Goal: Task Accomplishment & Management: Manage account settings

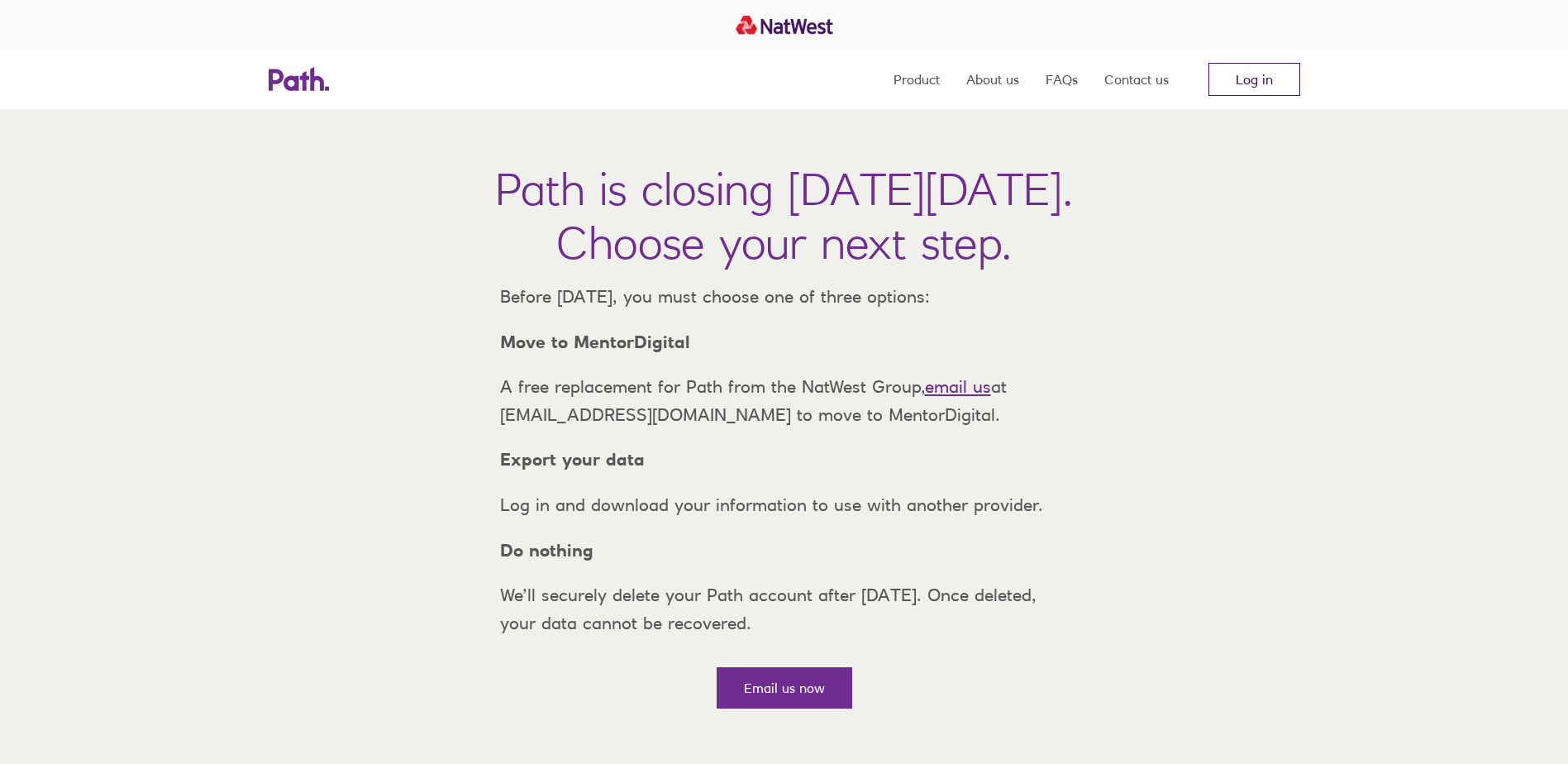
click at [1251, 81] on link "Log in" at bounding box center [1254, 79] width 92 height 33
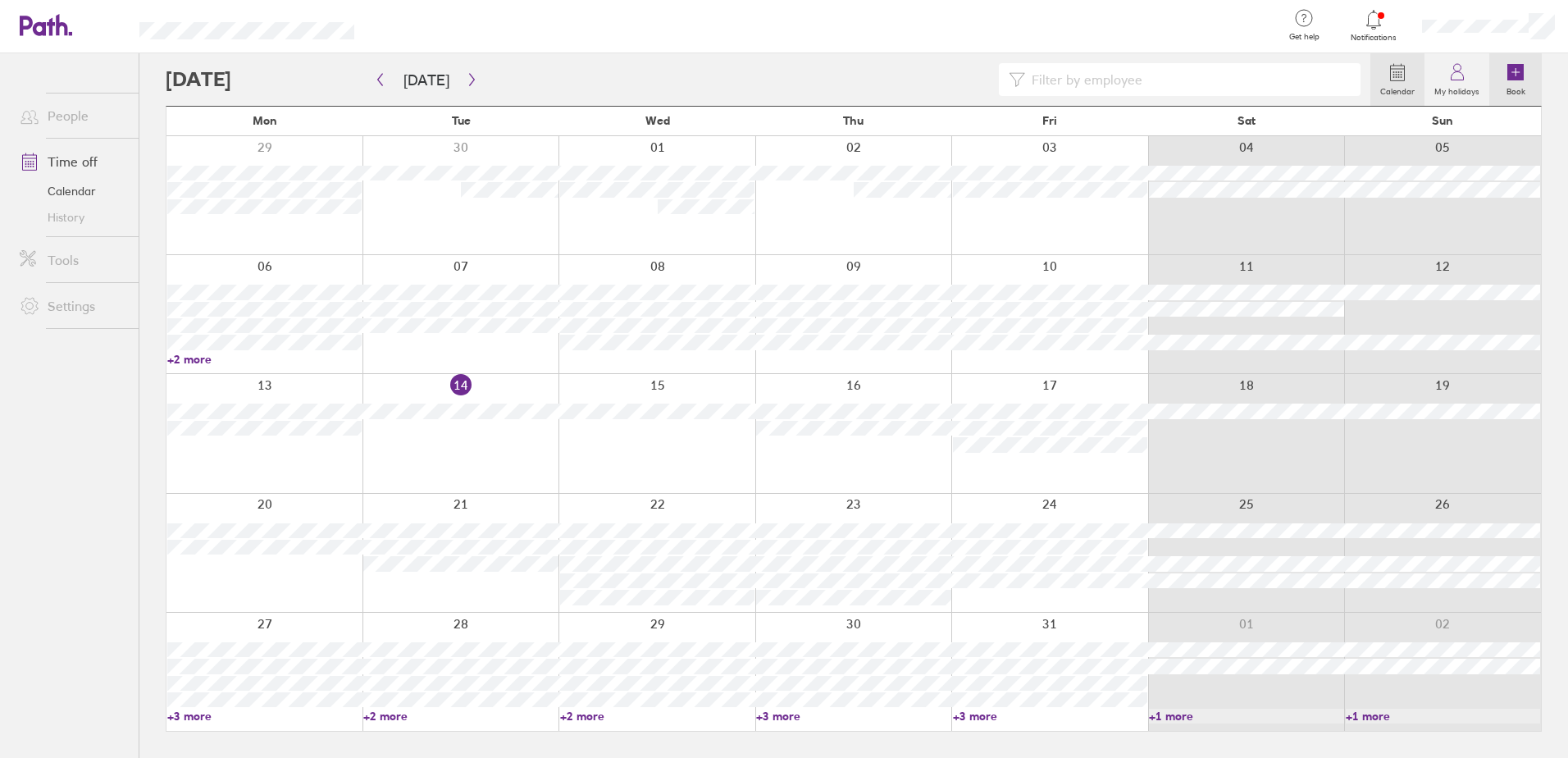
click at [1506, 82] on label "Book" at bounding box center [1516, 90] width 39 height 14
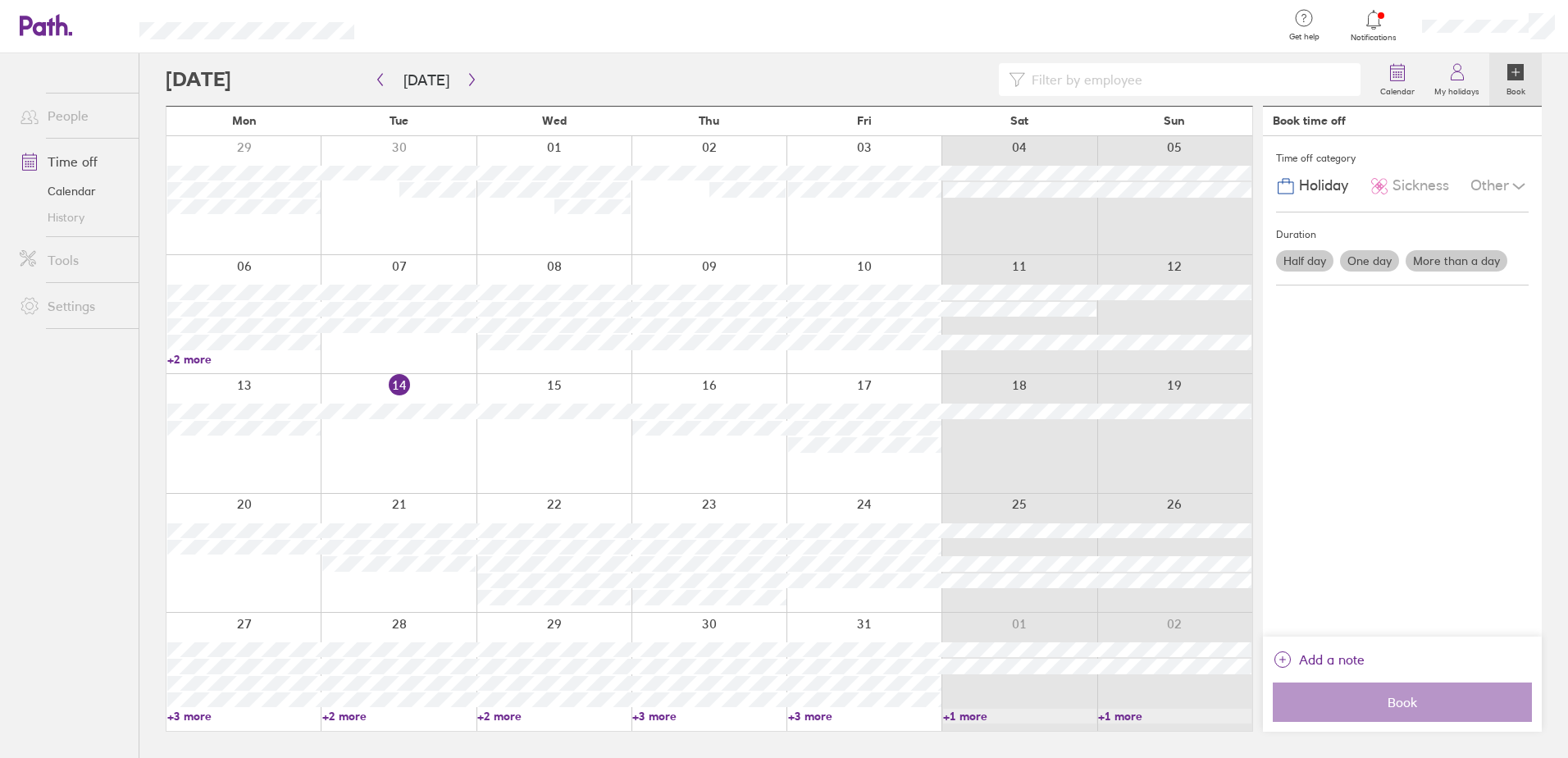
click at [1313, 193] on span "Holiday" at bounding box center [1324, 185] width 49 height 17
click at [1358, 264] on label "One day" at bounding box center [1369, 261] width 59 height 22
click at [0, 0] on input "One day" at bounding box center [0, 0] width 0 height 0
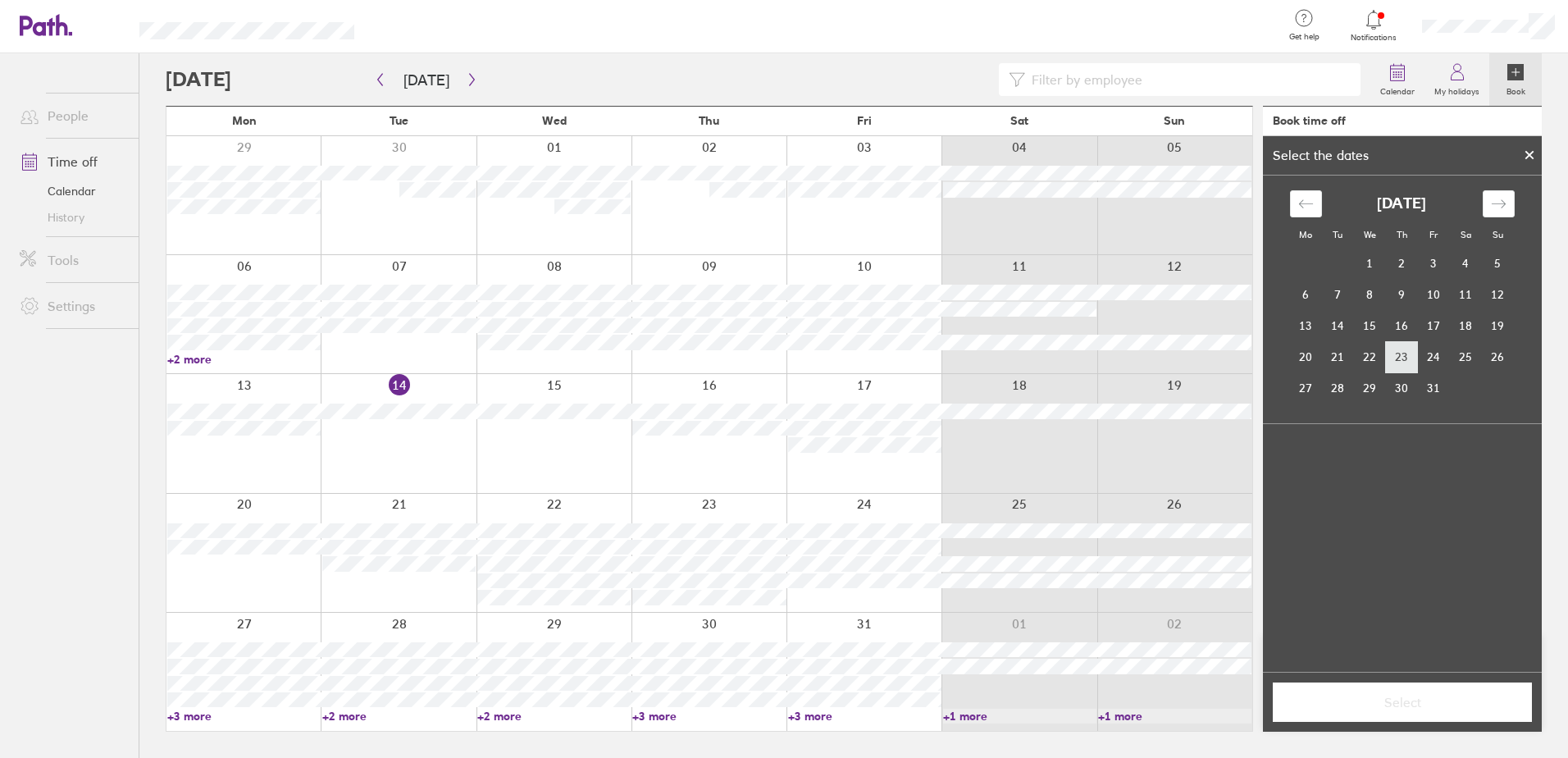
click at [1406, 355] on td "23" at bounding box center [1402, 356] width 32 height 31
click at [1375, 695] on span "Select" at bounding box center [1402, 702] width 236 height 14
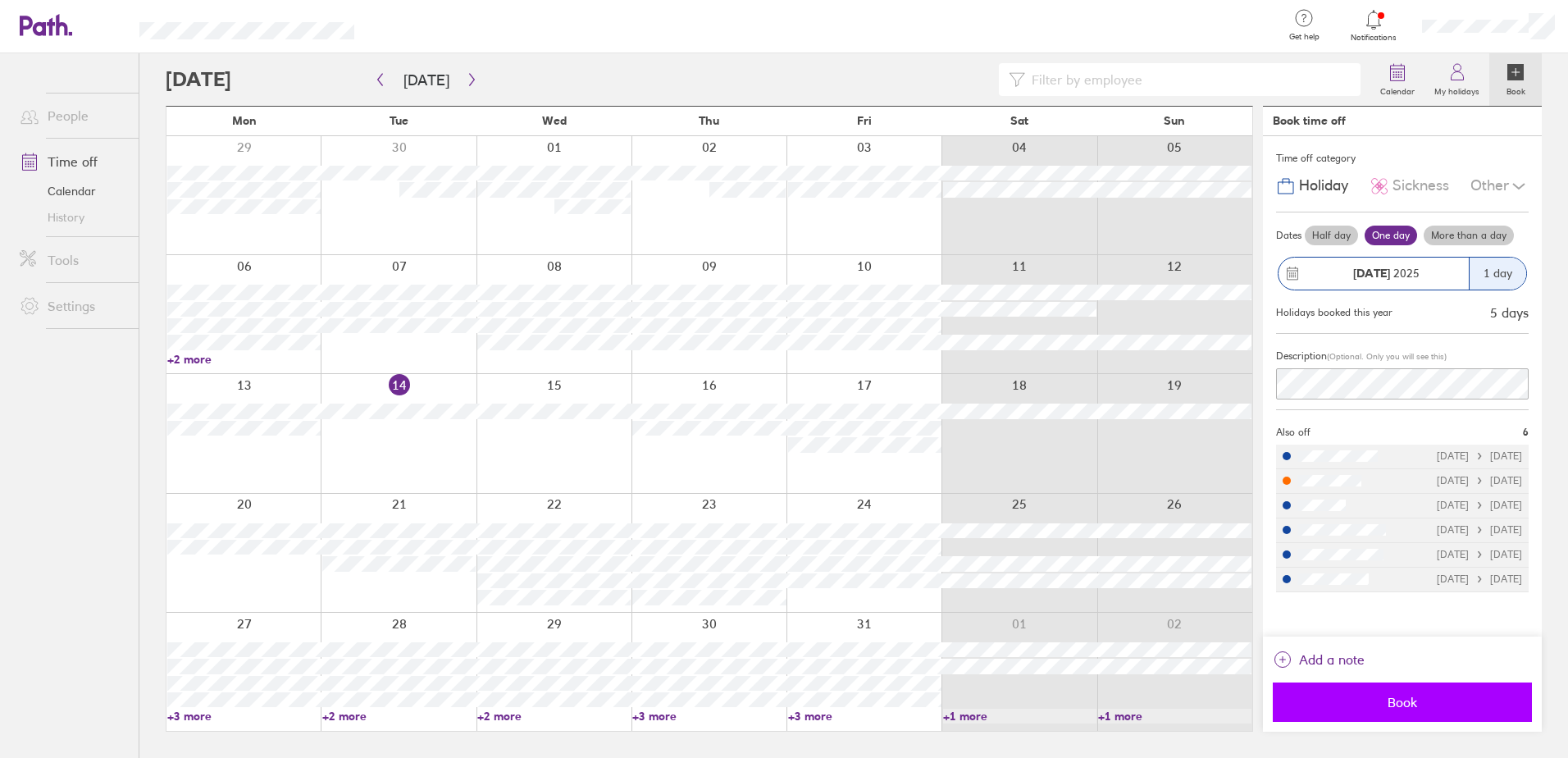
click at [1418, 706] on span "Book" at bounding box center [1402, 702] width 236 height 14
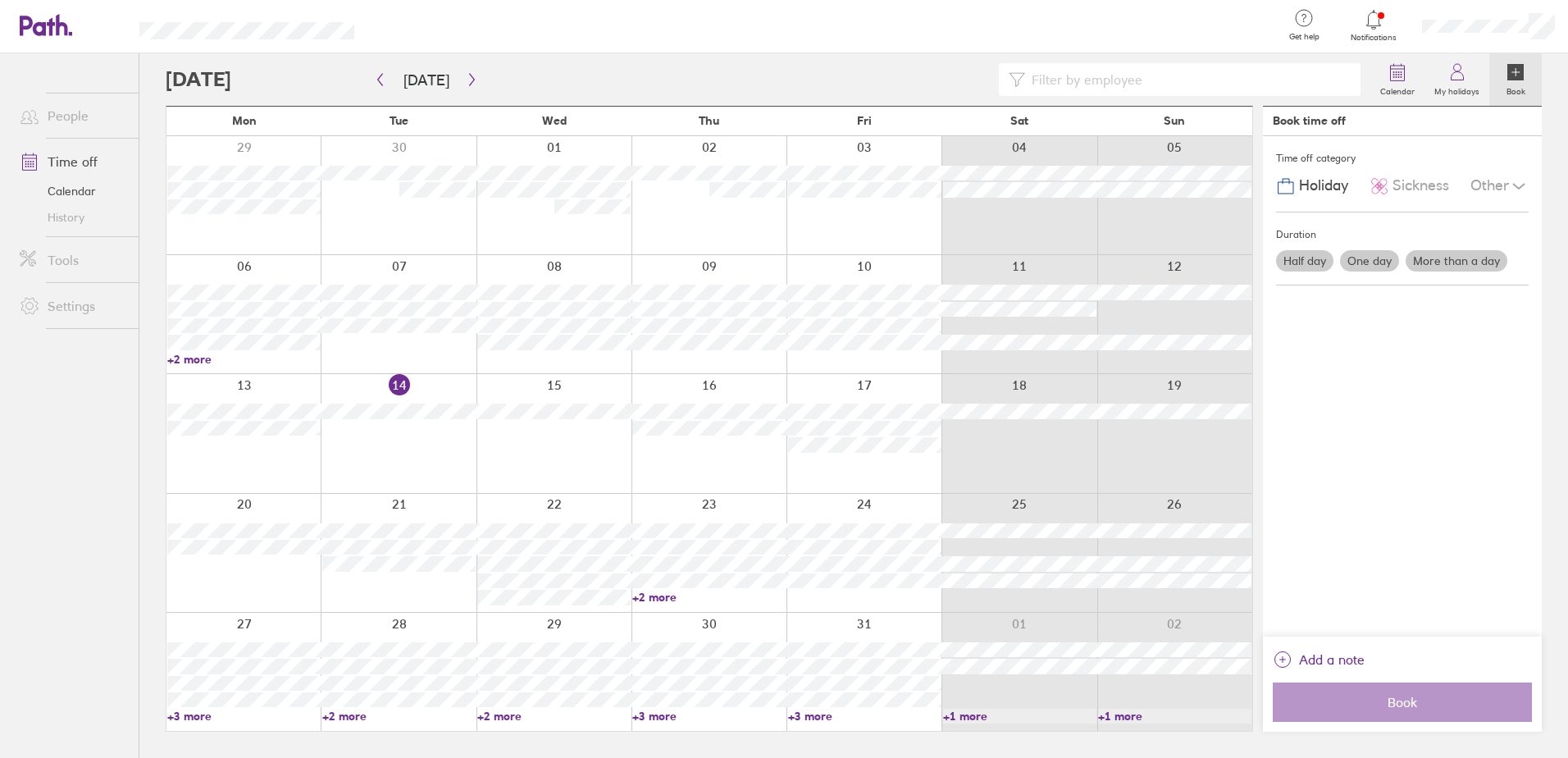
click at [1450, 33] on div at bounding box center [1488, 26] width 159 height 52
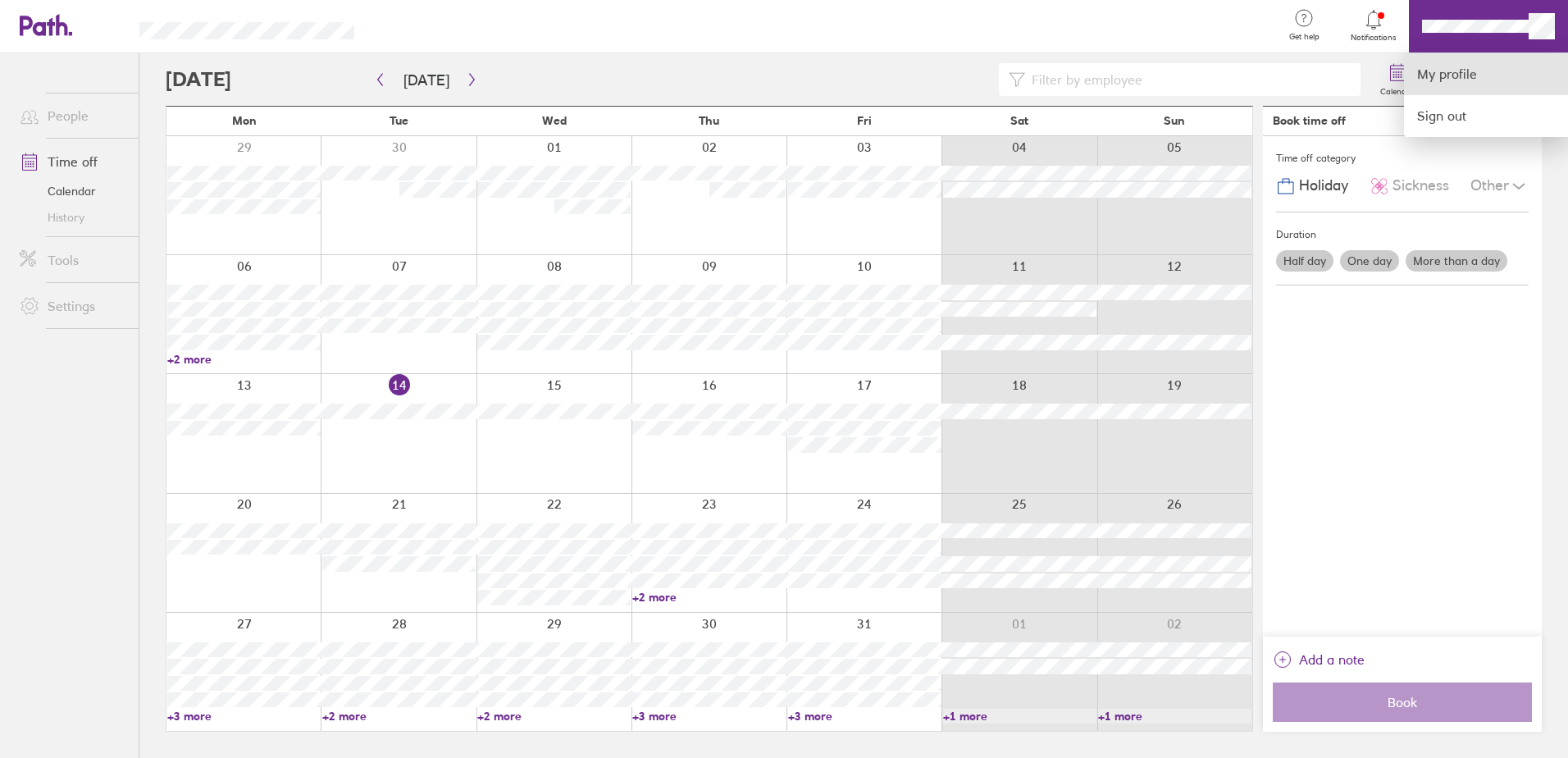
click at [1455, 74] on link "My profile" at bounding box center [1486, 74] width 164 height 42
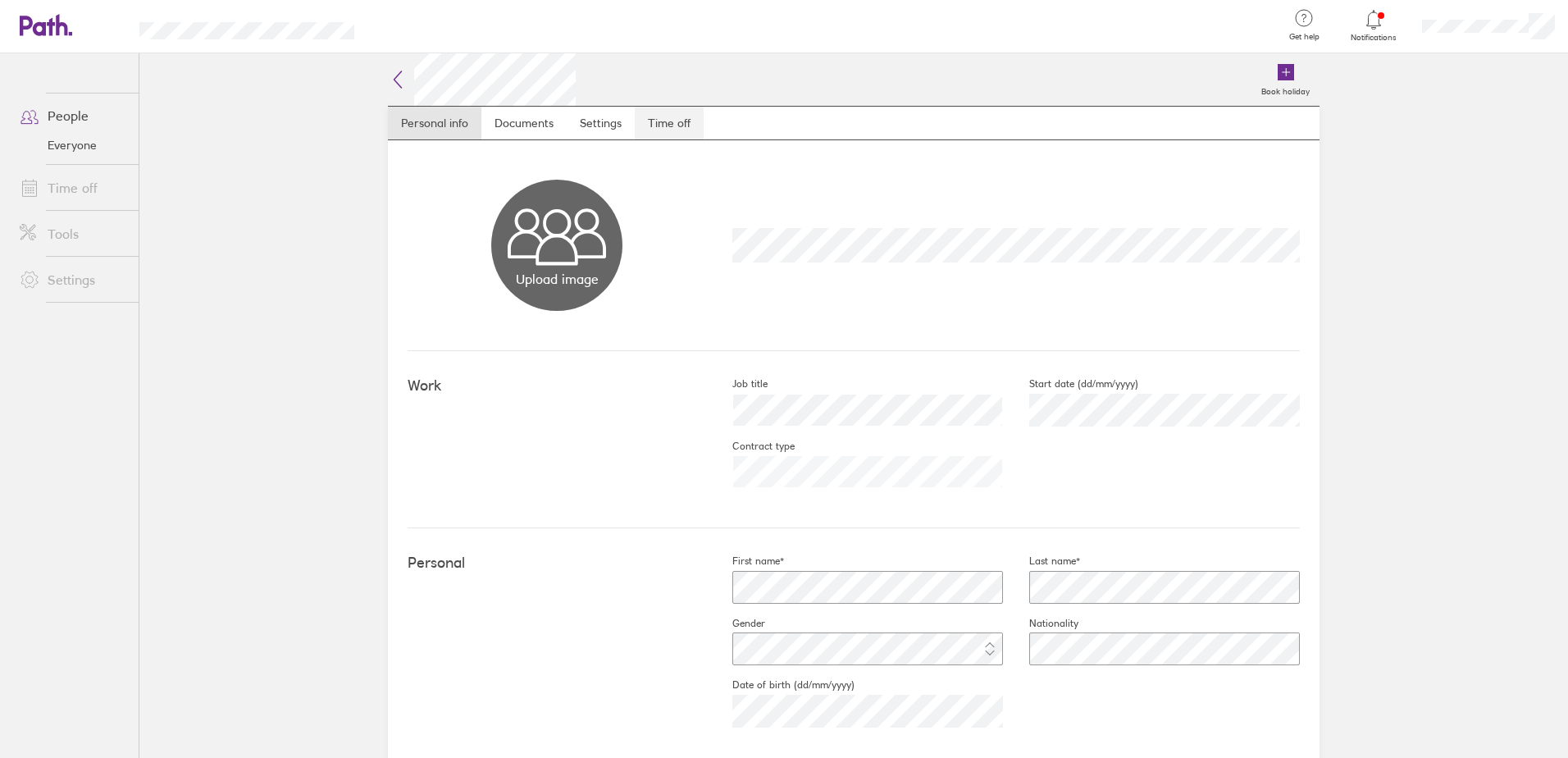
click at [640, 129] on link "Time off" at bounding box center [670, 123] width 69 height 33
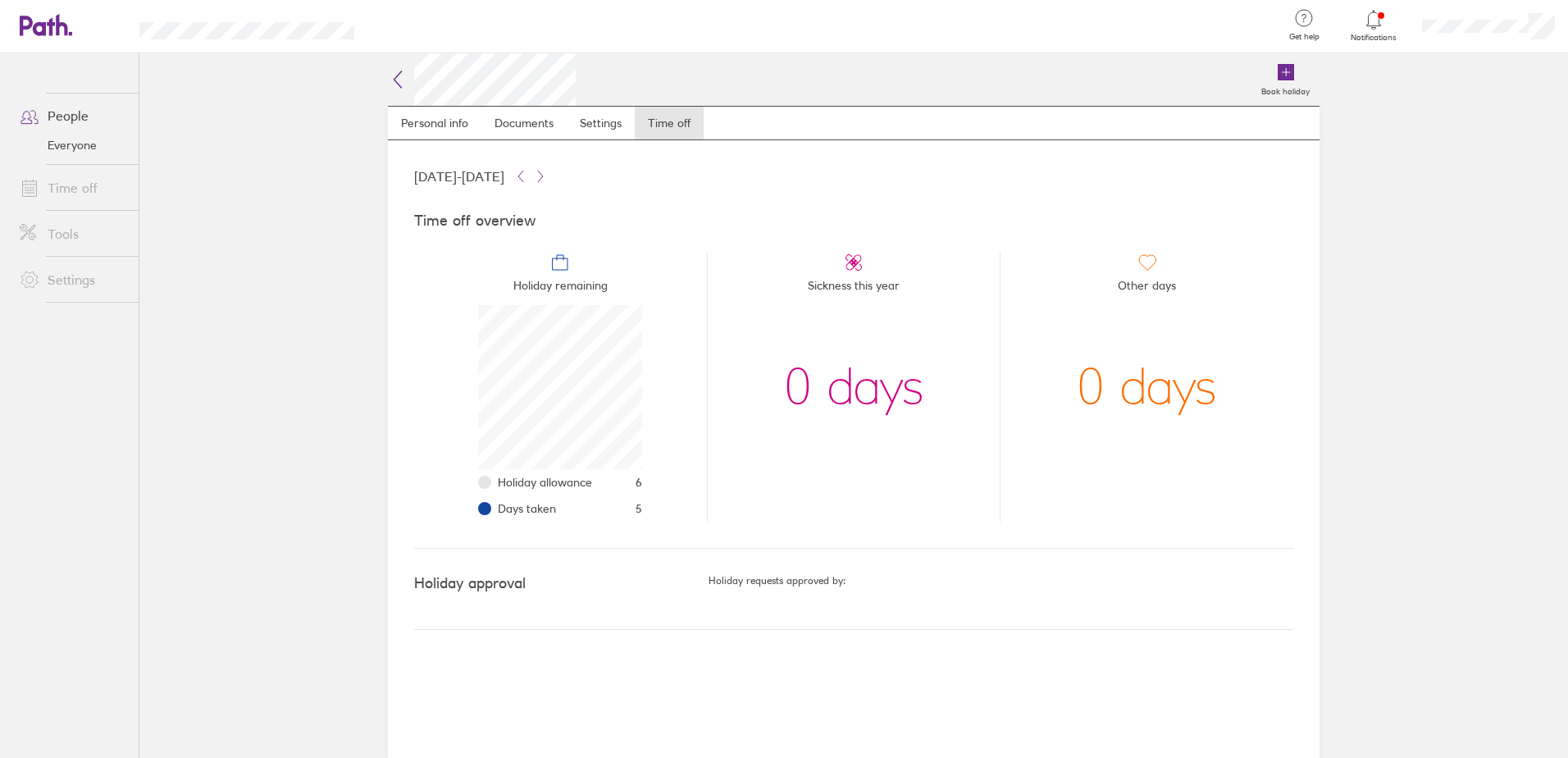
scroll to position [164, 164]
click at [527, 178] on icon at bounding box center [520, 176] width 14 height 14
click at [547, 178] on icon at bounding box center [540, 176] width 14 height 14
click at [1459, 40] on div at bounding box center [1488, 26] width 159 height 52
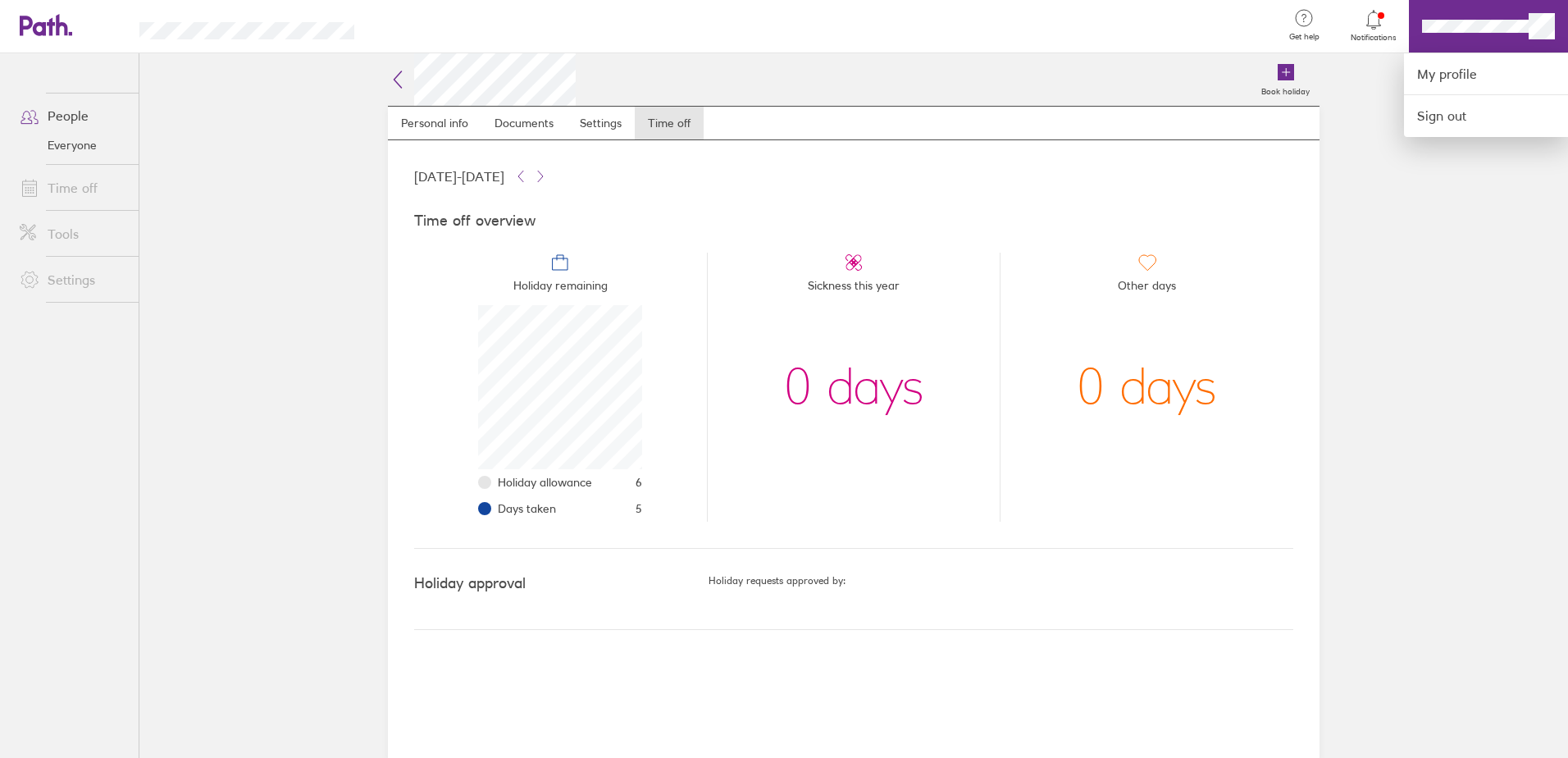
drag, startPoint x: 1553, startPoint y: 315, endPoint x: 1547, endPoint y: 166, distance: 149.1
click at [1554, 308] on div at bounding box center [784, 379] width 1568 height 758
click at [1487, 197] on div at bounding box center [784, 379] width 1568 height 758
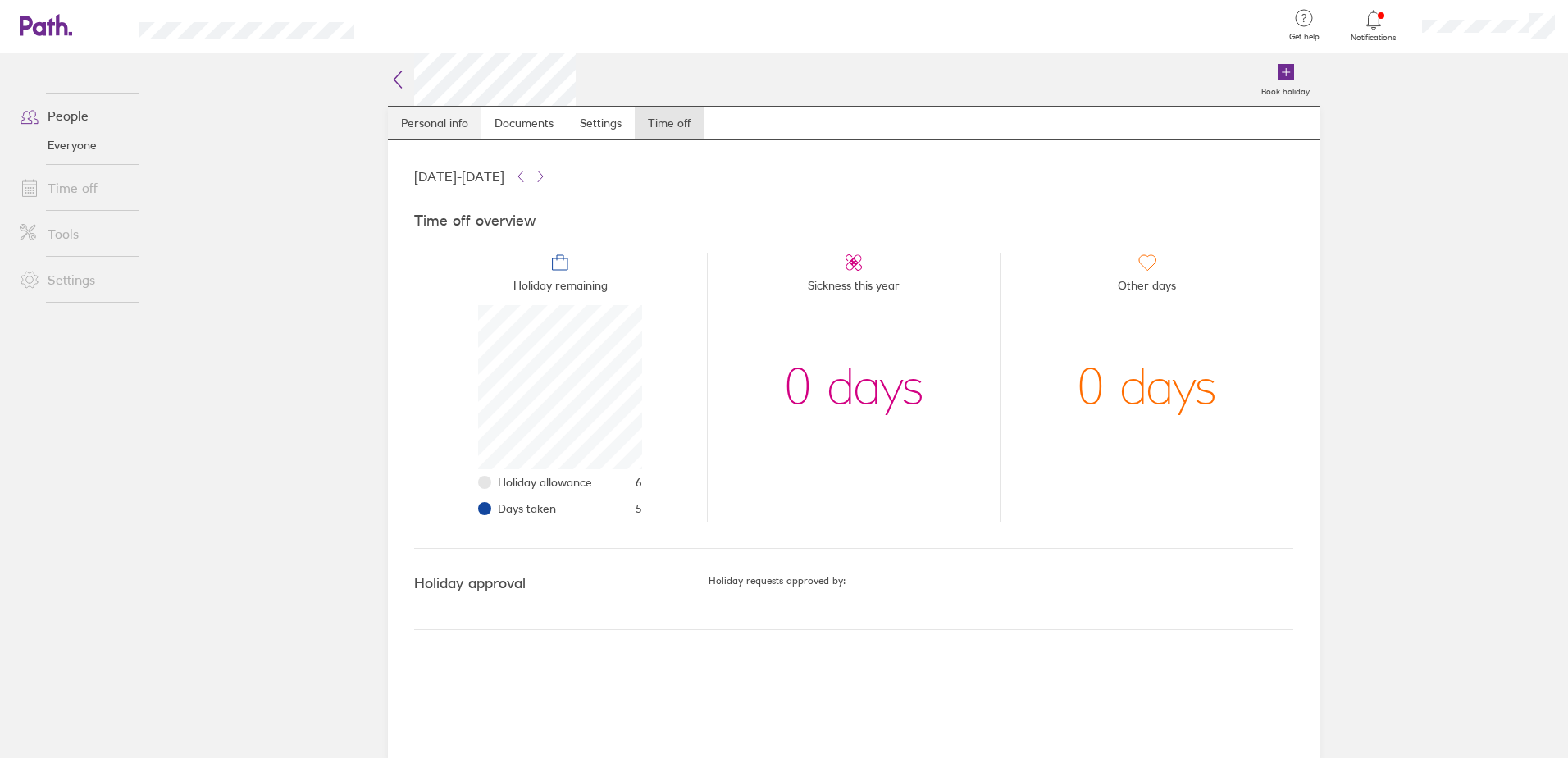
click at [459, 112] on link "Personal info" at bounding box center [434, 123] width 93 height 33
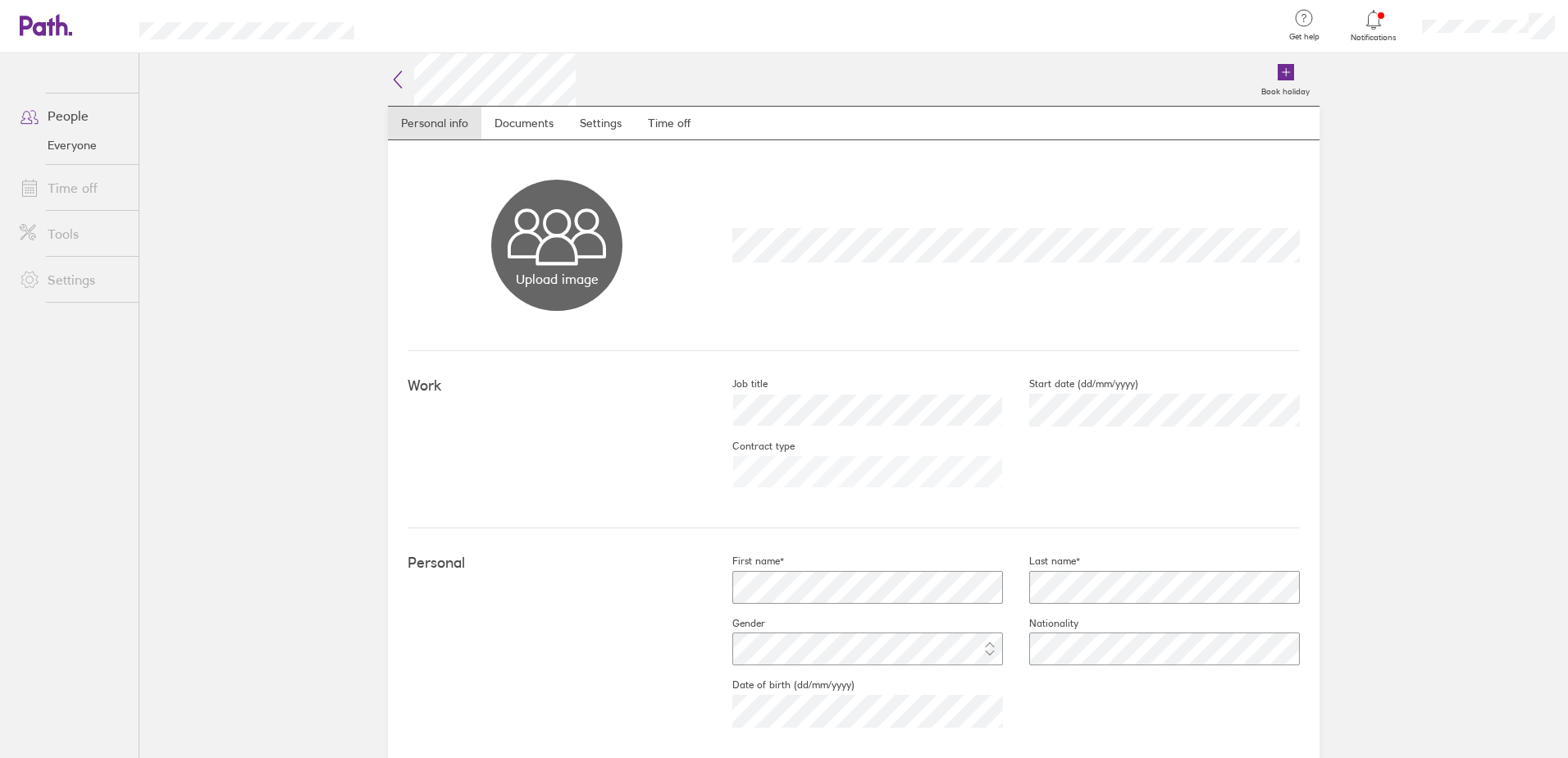
click at [75, 115] on link "People" at bounding box center [72, 116] width 132 height 33
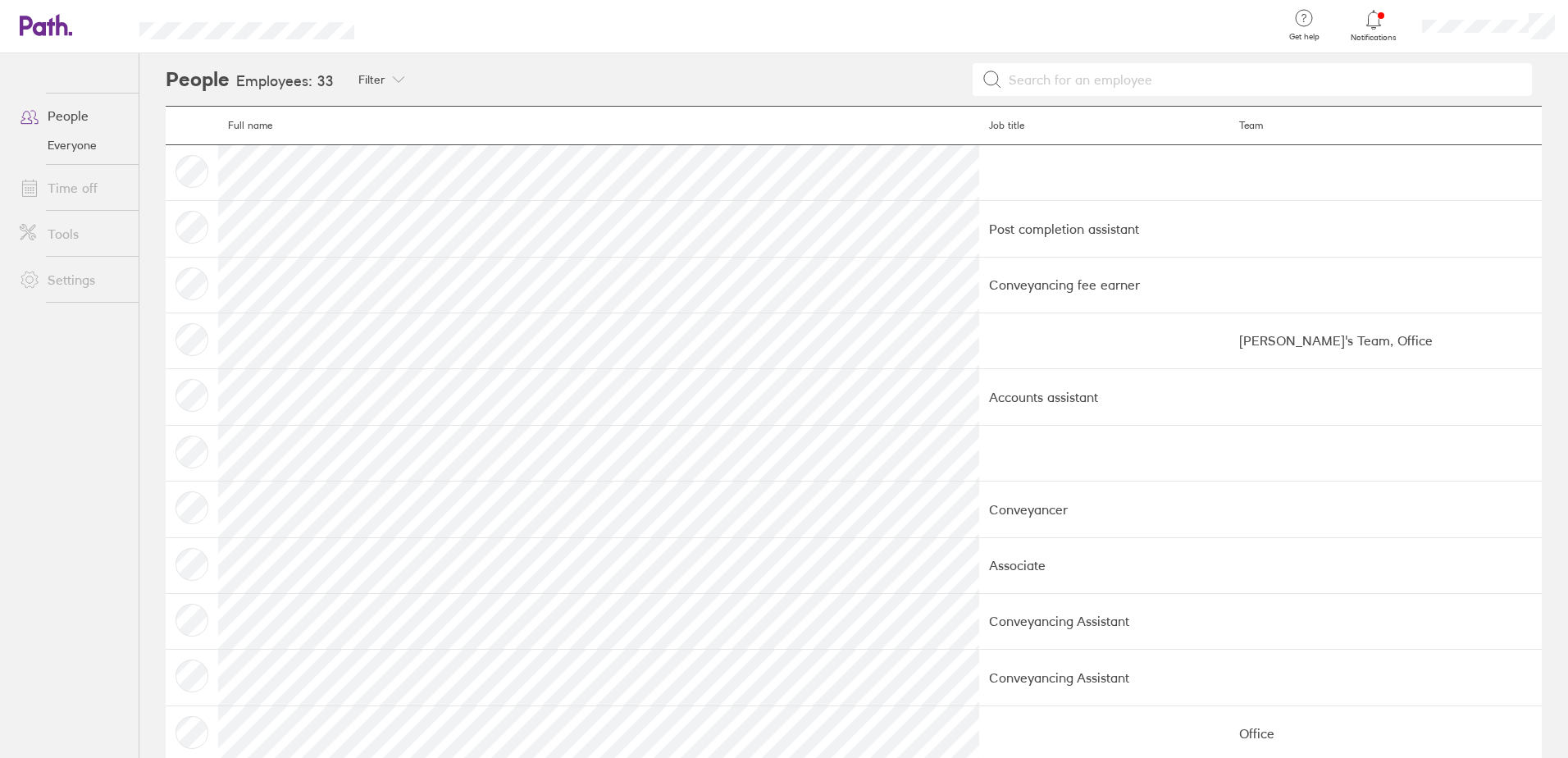
click at [183, 162] on td at bounding box center [192, 173] width 52 height 56
click at [45, 24] on icon at bounding box center [37, 25] width 35 height 20
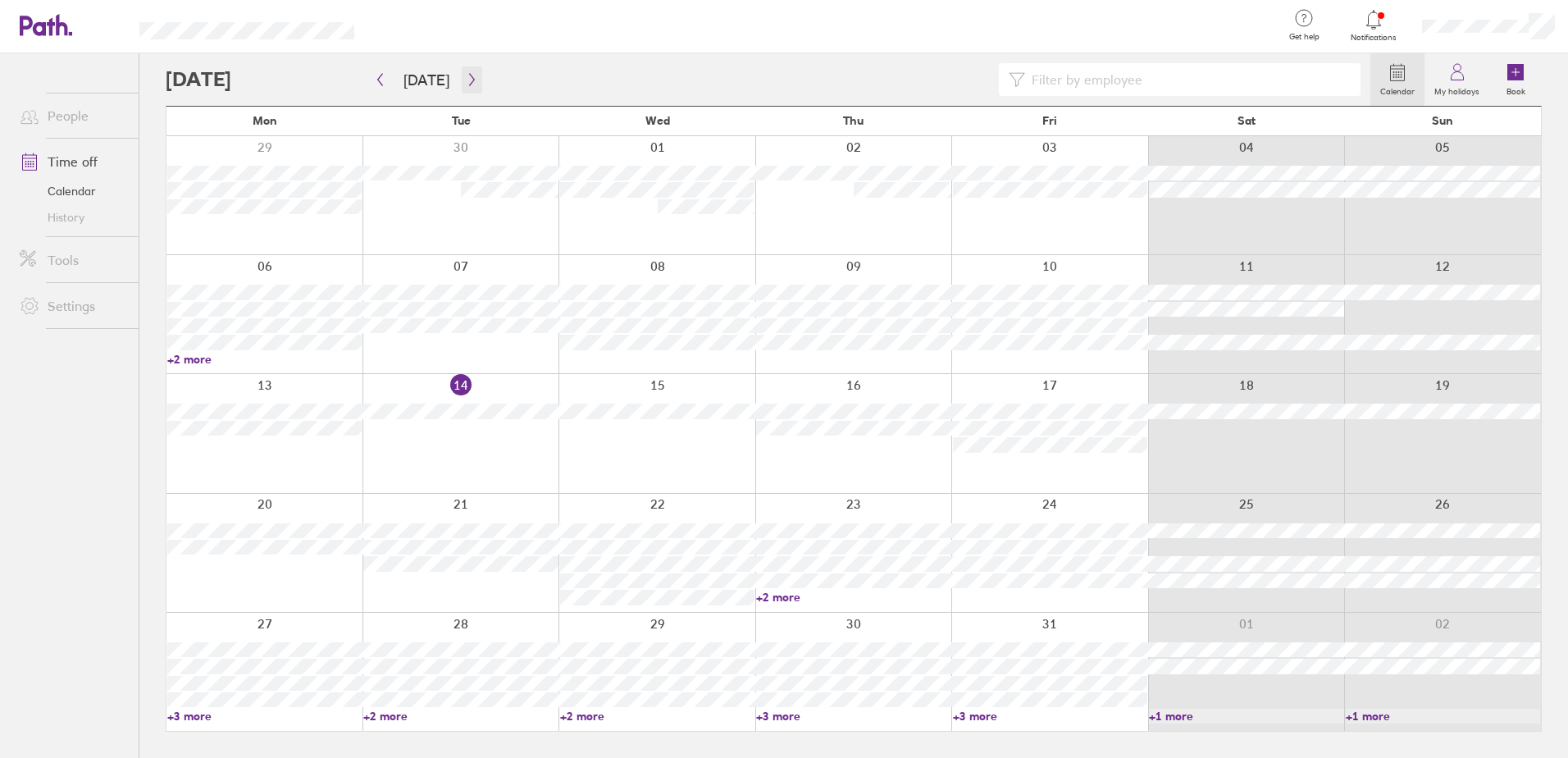
click at [469, 89] on button "button" at bounding box center [471, 80] width 21 height 27
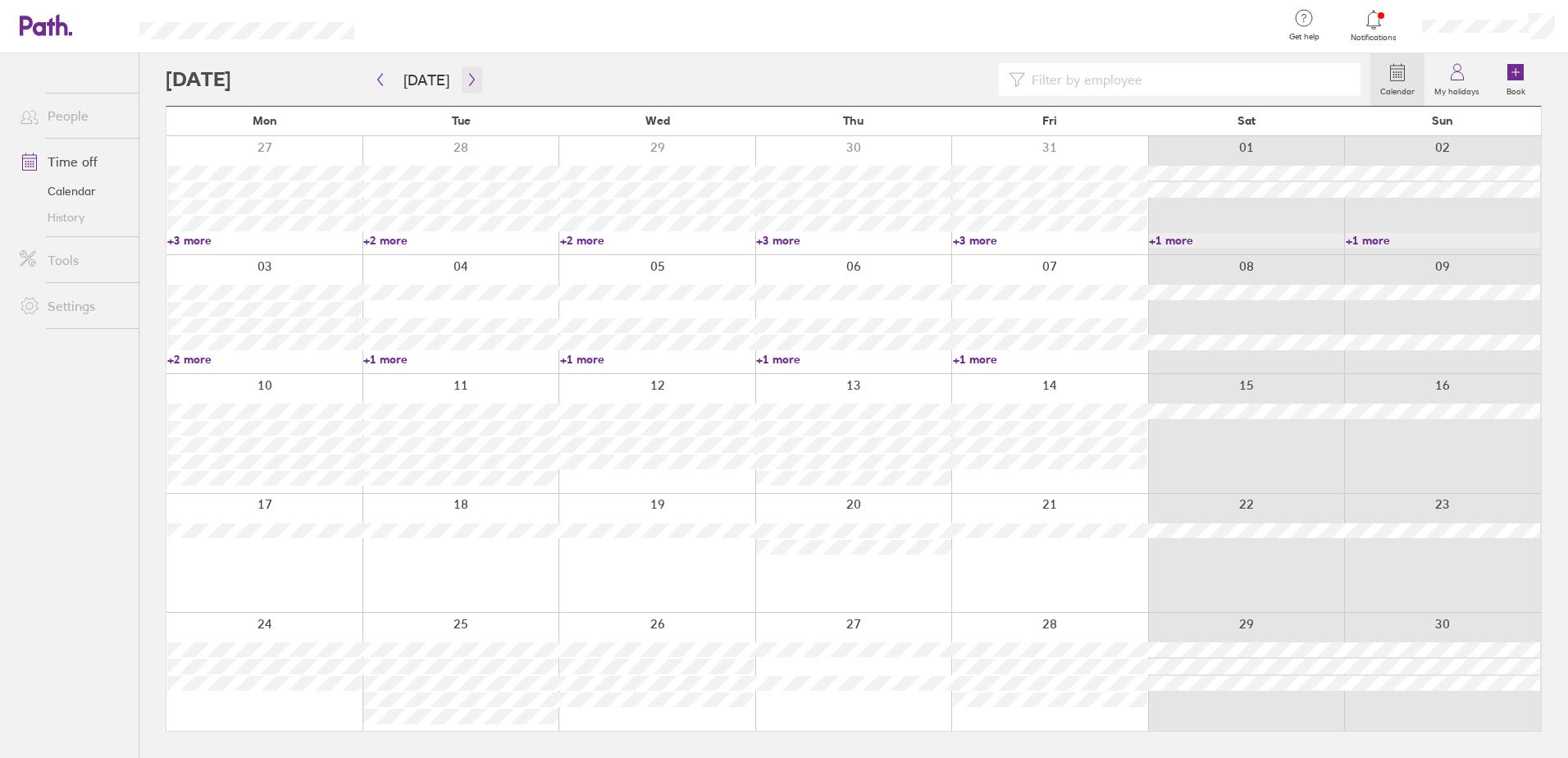
click at [469, 89] on button "button" at bounding box center [471, 80] width 21 height 27
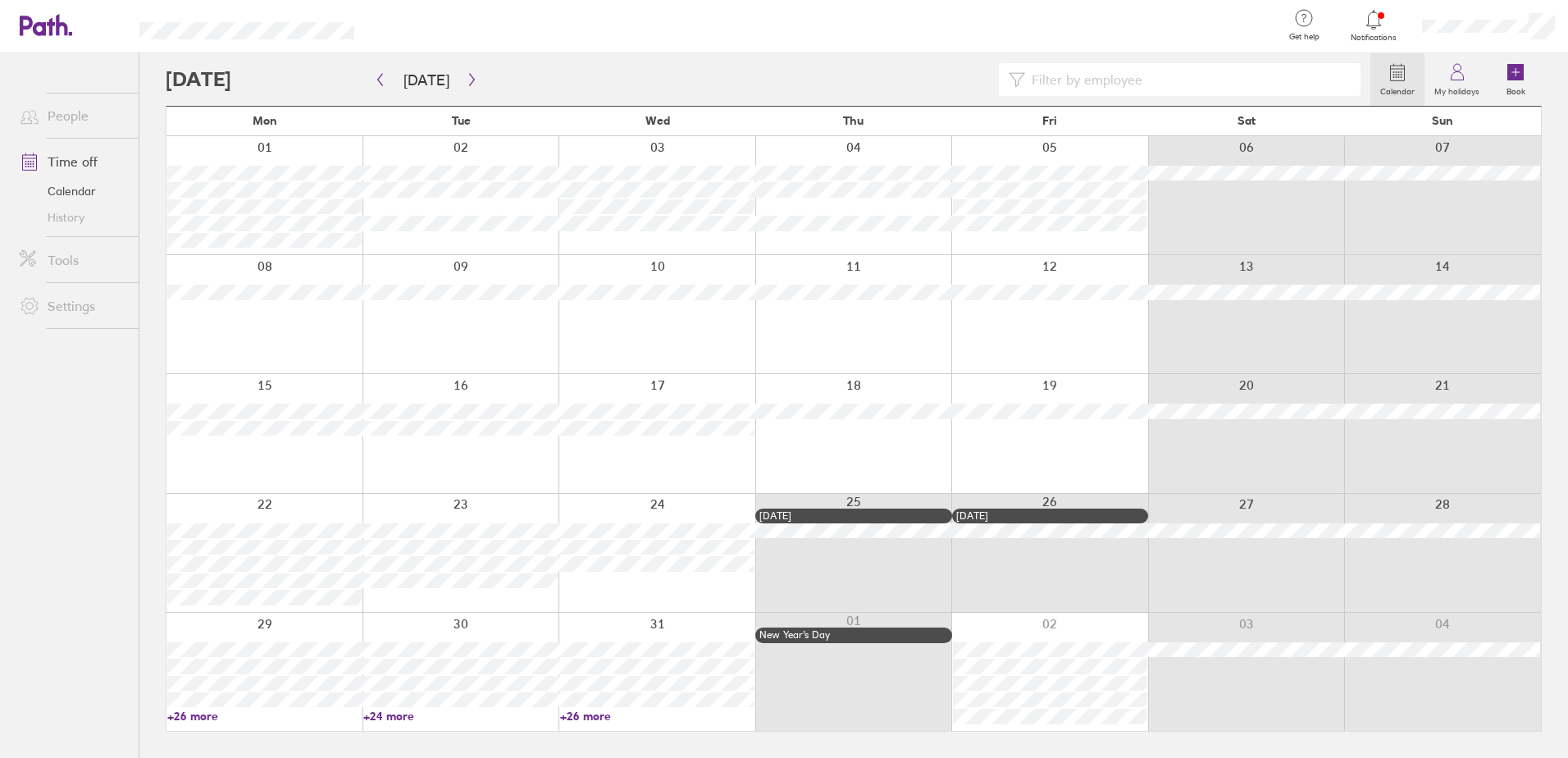
click at [881, 597] on div at bounding box center [854, 553] width 197 height 118
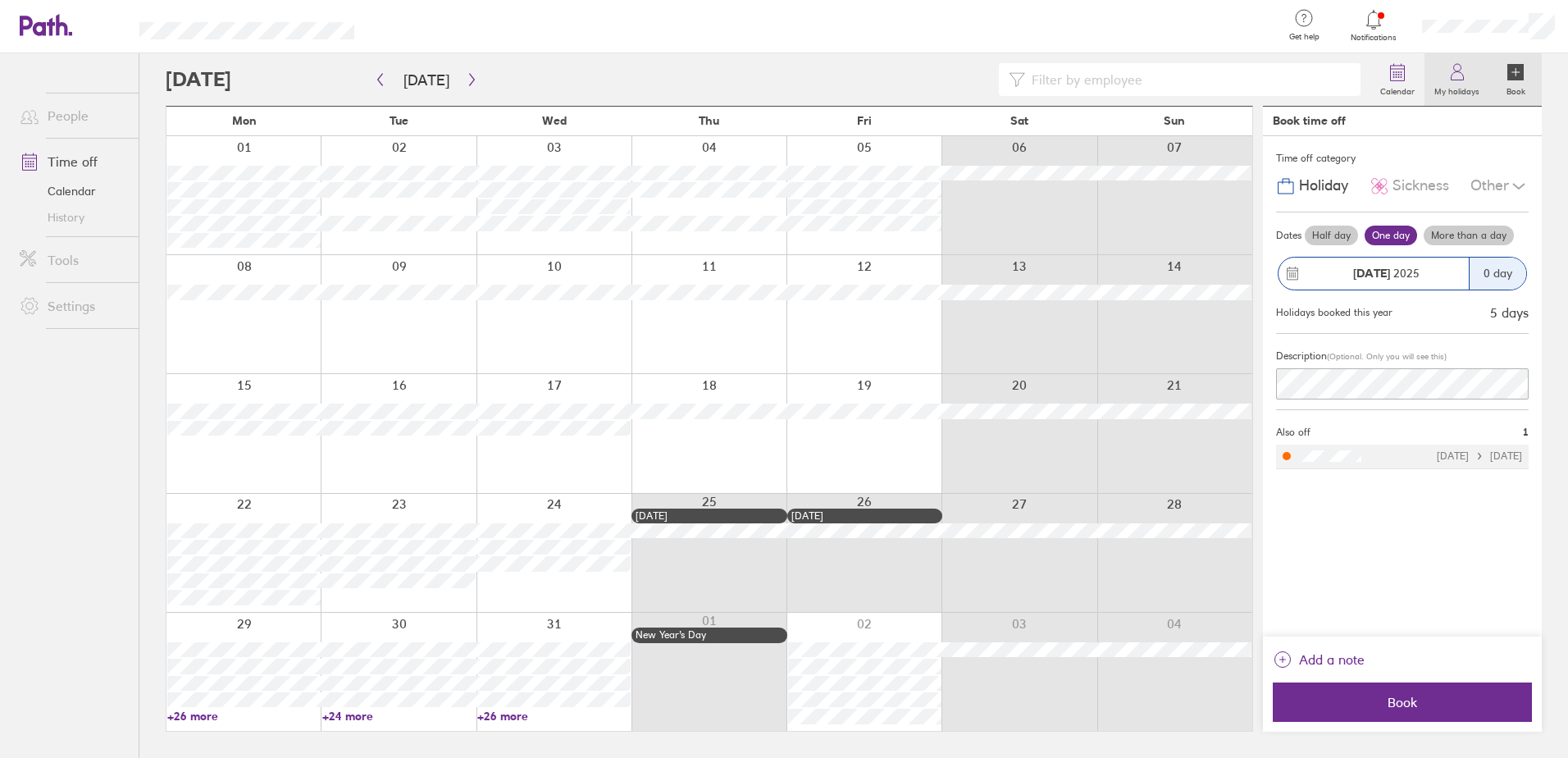
click at [1474, 74] on link "My holidays" at bounding box center [1457, 80] width 65 height 52
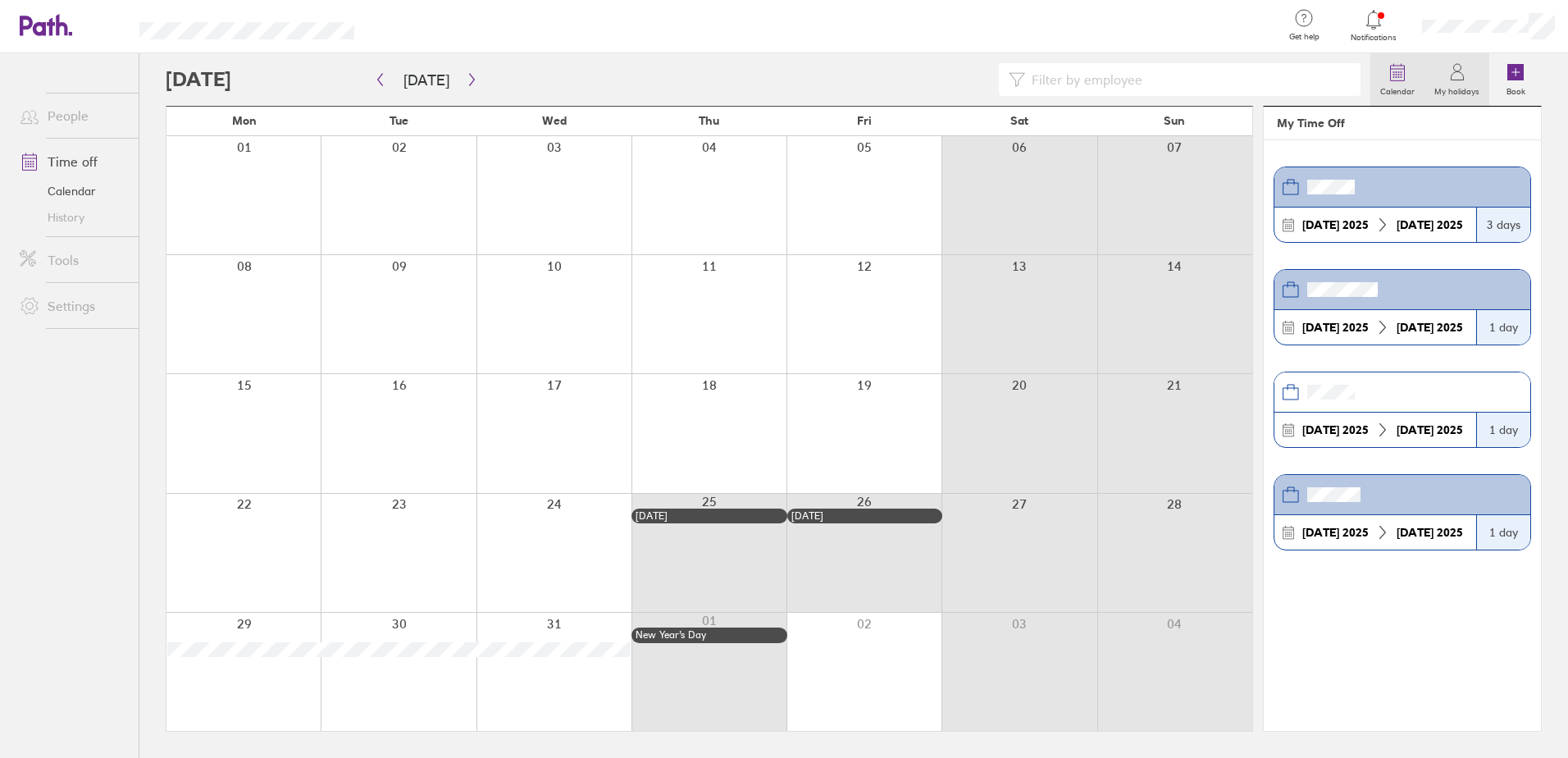
click at [1402, 94] on label "Calendar" at bounding box center [1398, 90] width 54 height 14
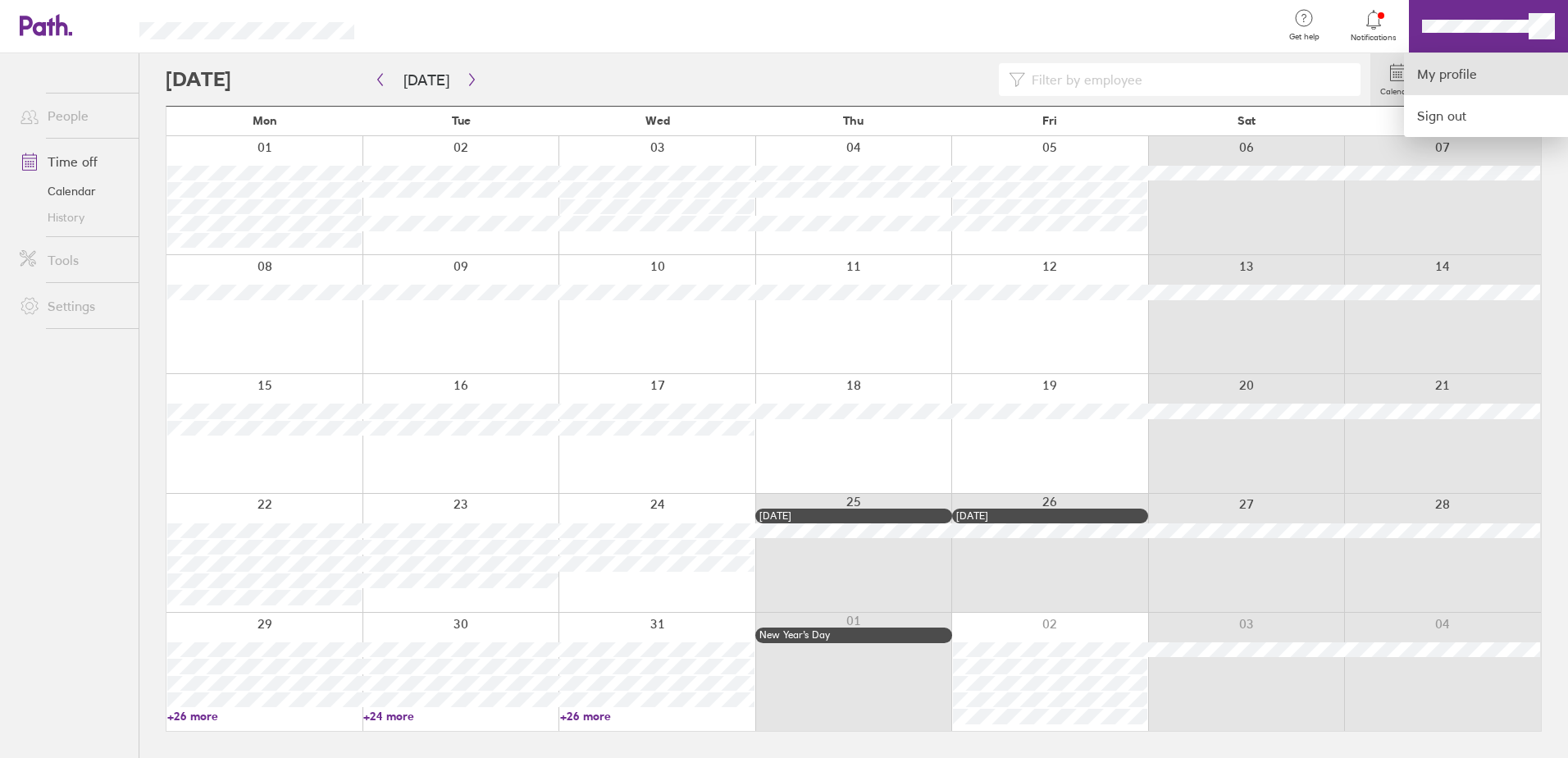
click at [1518, 68] on link "My profile" at bounding box center [1486, 74] width 164 height 42
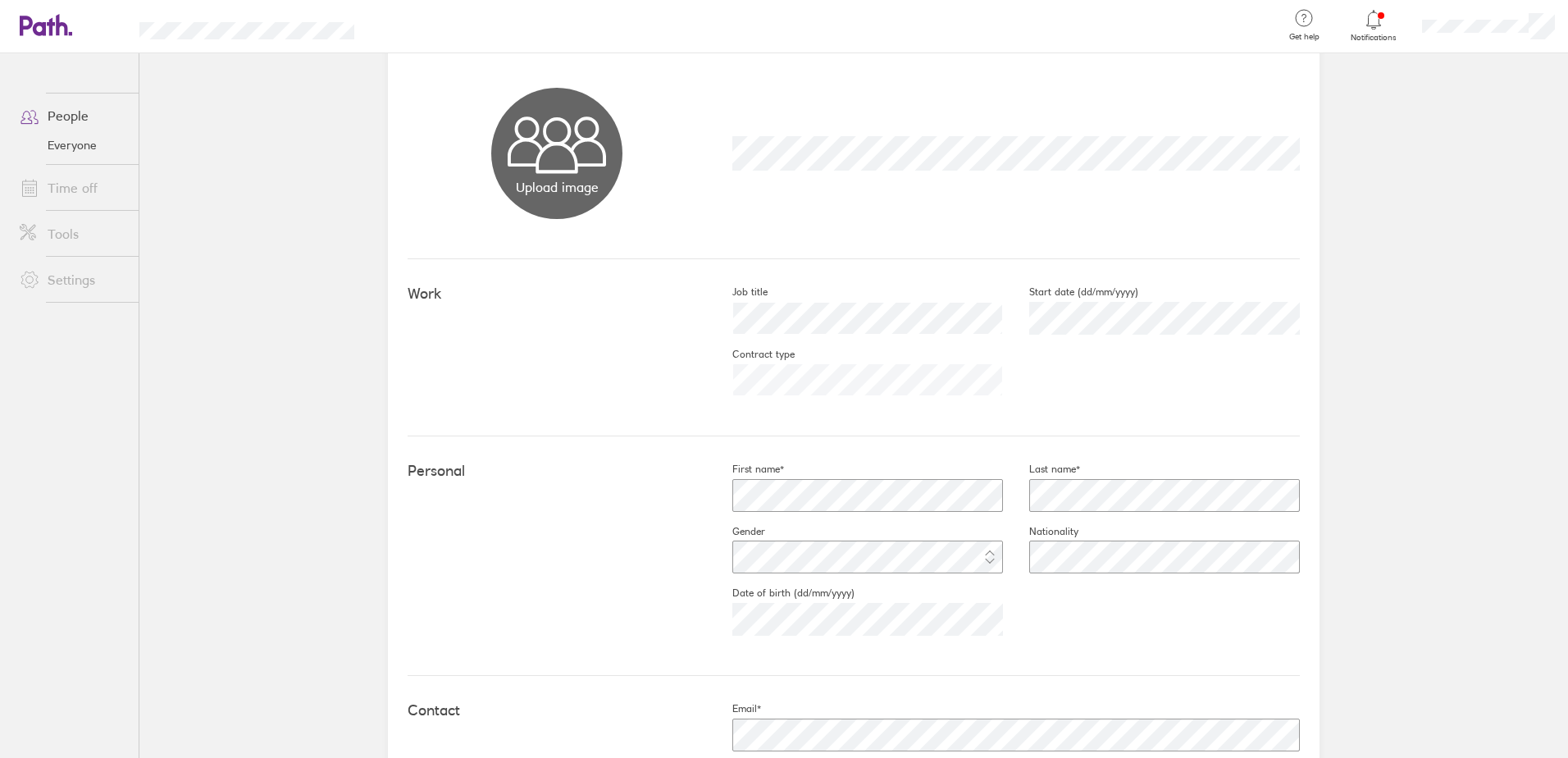
scroll to position [82, 0]
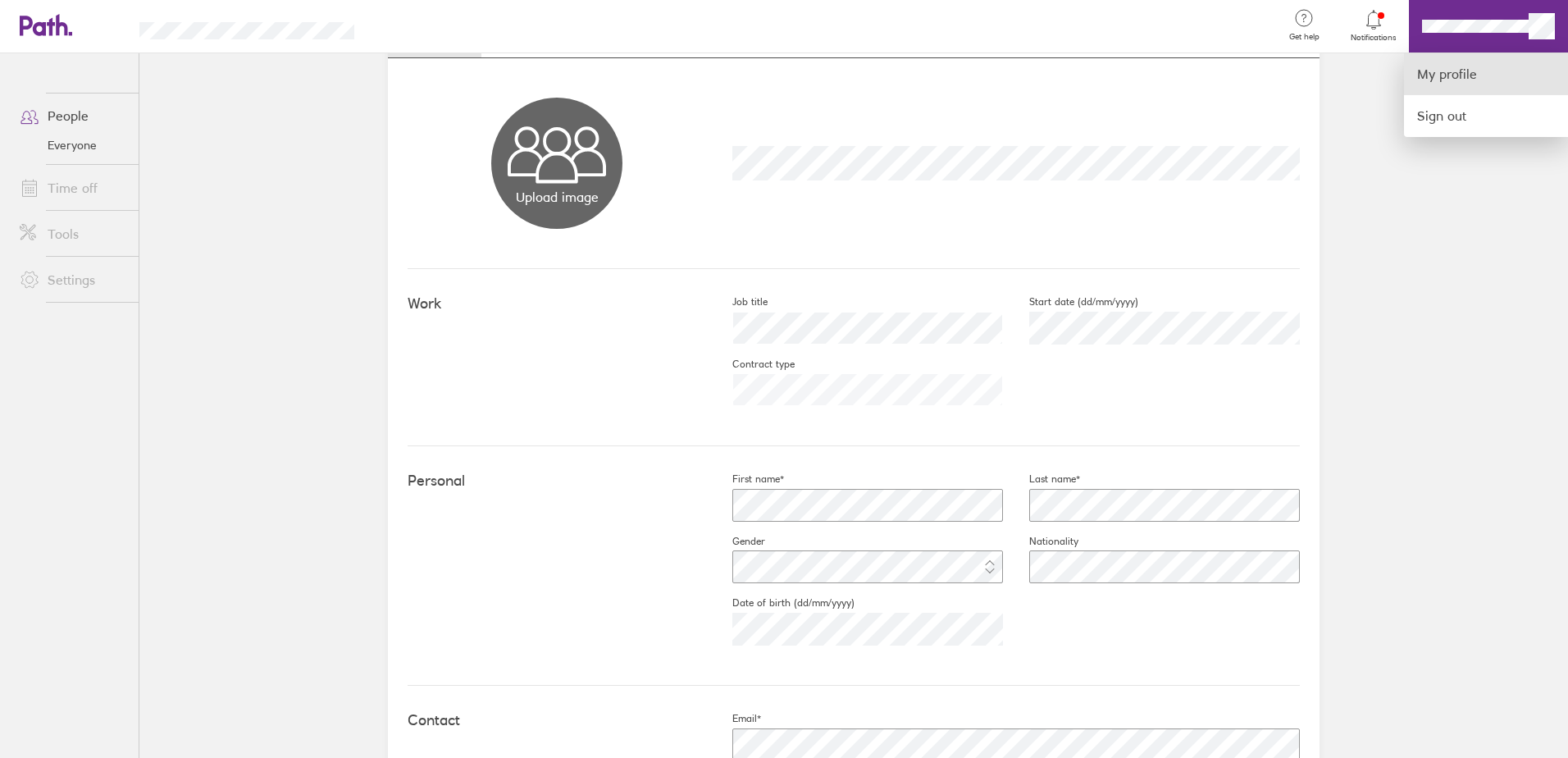
click at [1478, 71] on link "My profile" at bounding box center [1486, 74] width 164 height 42
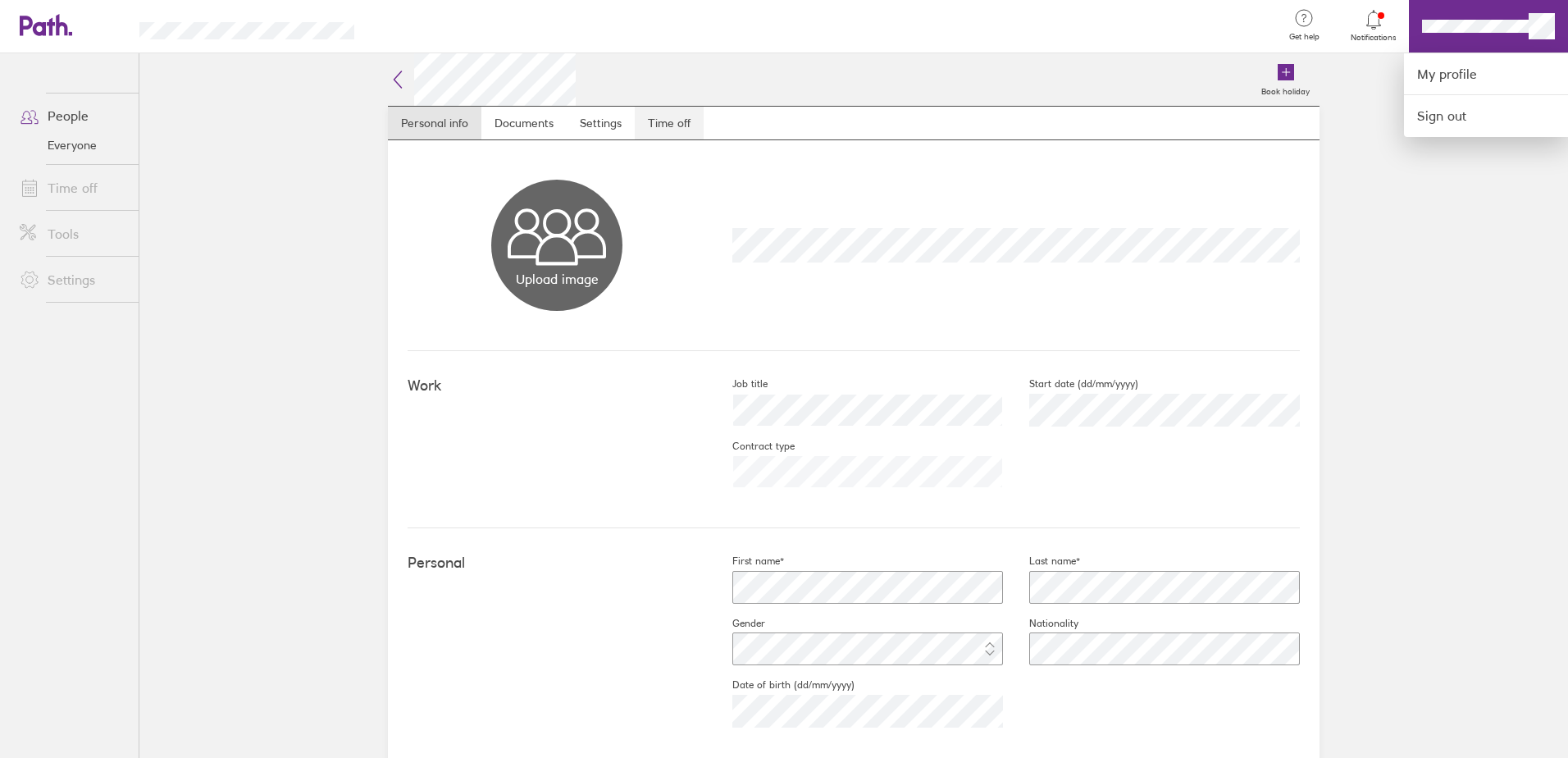
click at [679, 122] on div at bounding box center [784, 379] width 1568 height 758
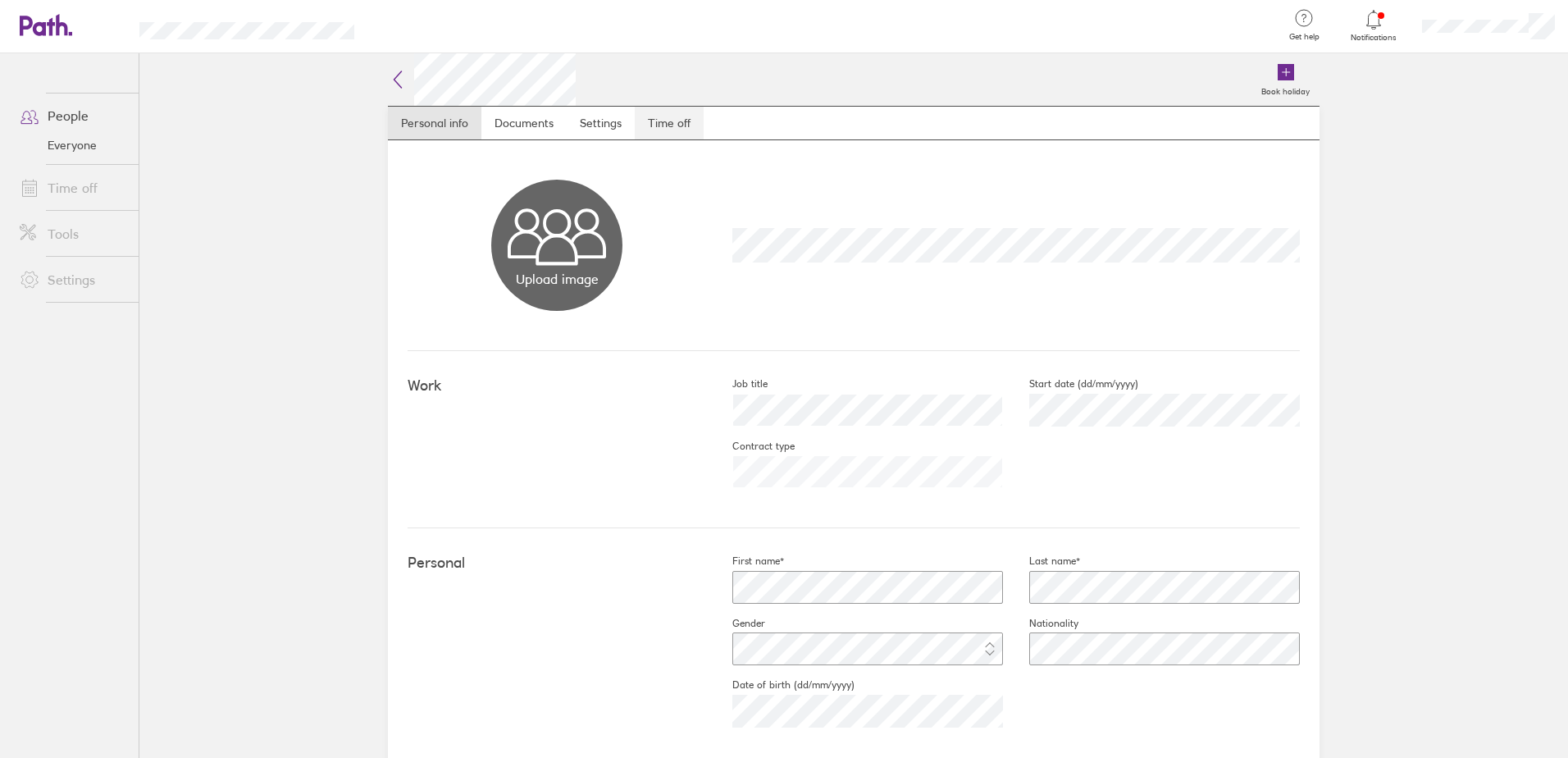
click at [679, 122] on link "Time off" at bounding box center [670, 123] width 69 height 33
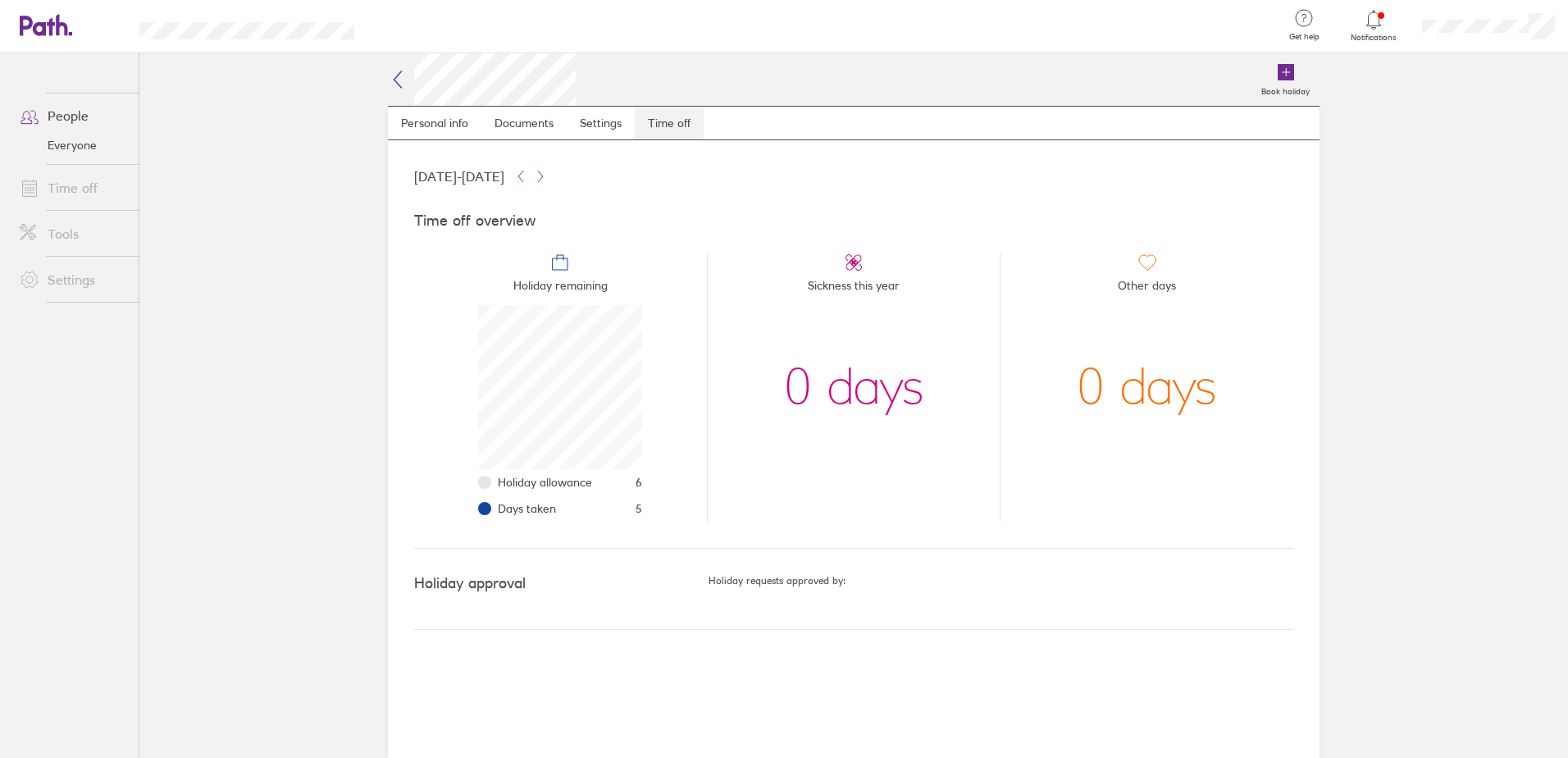
scroll to position [164, 164]
